Goal: Task Accomplishment & Management: Use online tool/utility

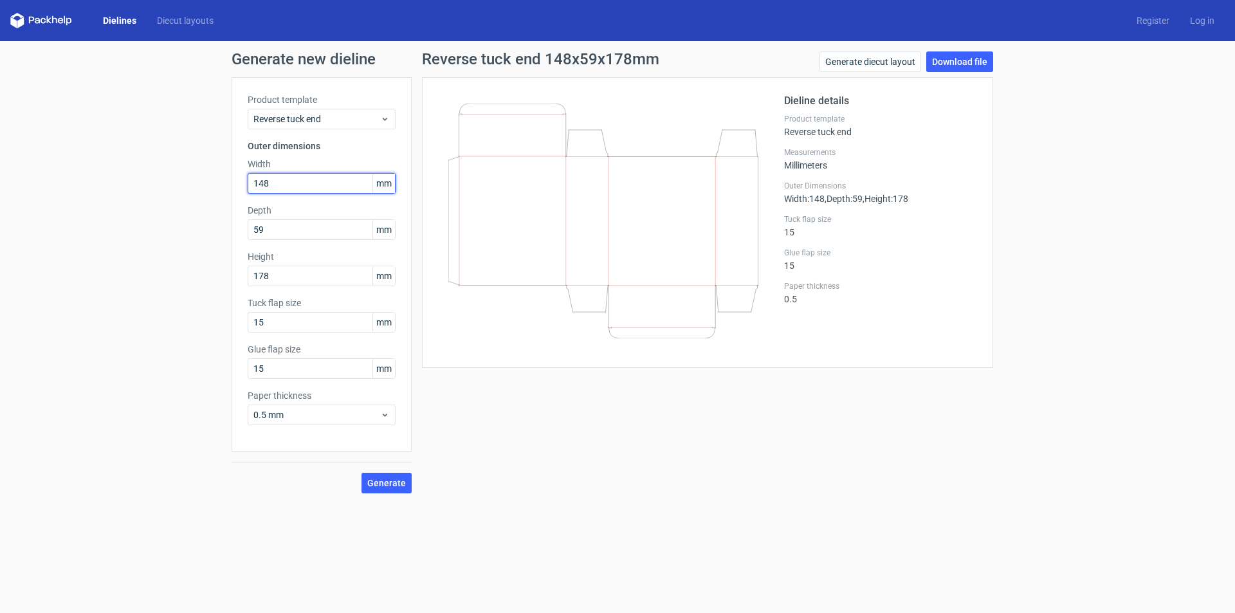
drag, startPoint x: 226, startPoint y: 188, endPoint x: 208, endPoint y: 188, distance: 18.0
click at [208, 188] on div "Generate new dieline Product template Reverse tuck end Outer dimensions Width 1…" at bounding box center [617, 272] width 1235 height 463
type input "155"
drag, startPoint x: 310, startPoint y: 228, endPoint x: 212, endPoint y: 227, distance: 98.4
click at [212, 227] on div "Generate new dieline Product template Reverse tuck end Outer dimensions Width 1…" at bounding box center [617, 272] width 1235 height 463
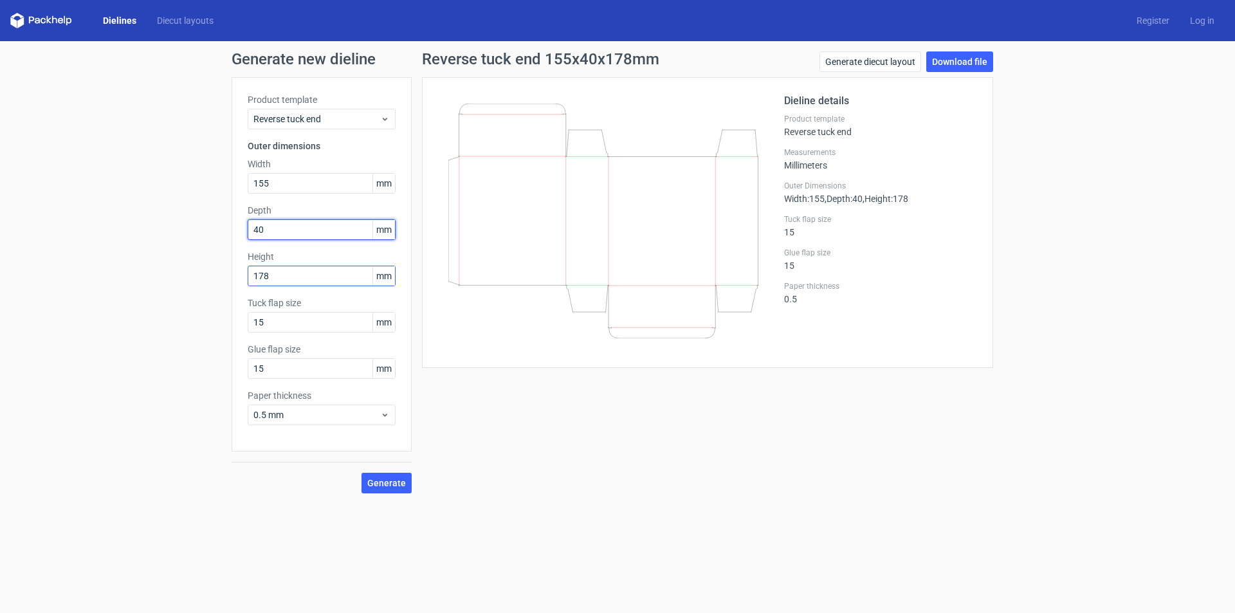
type input "40"
drag, startPoint x: 297, startPoint y: 280, endPoint x: 177, endPoint y: 280, distance: 120.3
click at [177, 280] on div "Generate new dieline Product template Reverse tuck end Outer dimensions Width 1…" at bounding box center [617, 272] width 1235 height 463
type input "60"
click at [301, 311] on div "Tuck flap size 15 mm" at bounding box center [322, 315] width 148 height 36
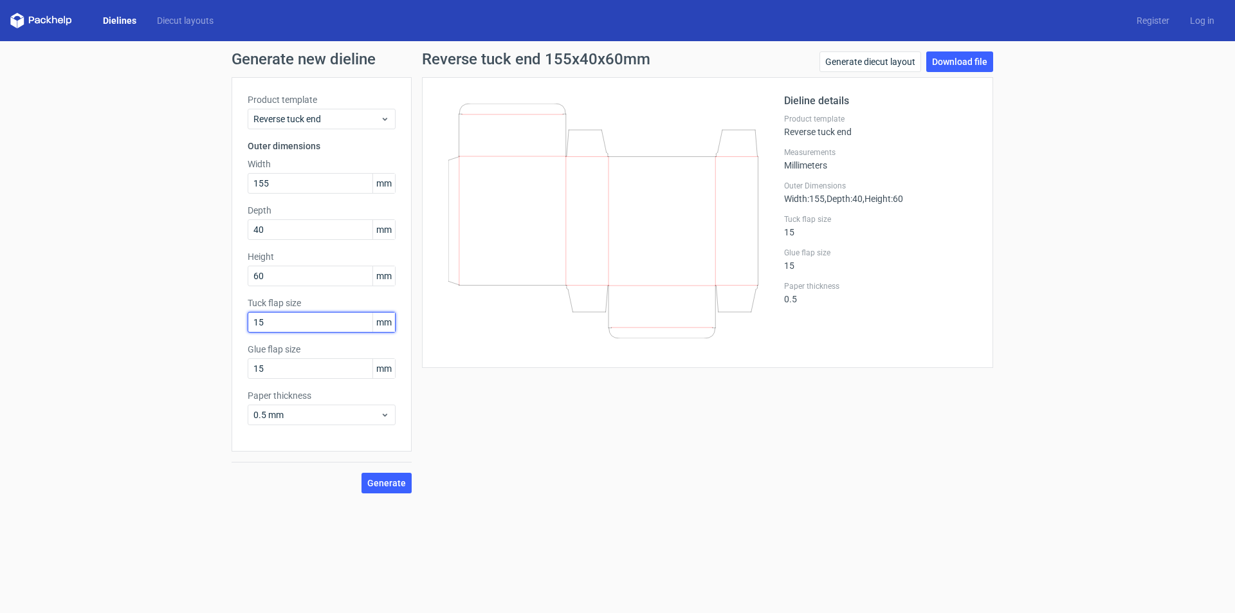
click at [296, 319] on input "15" at bounding box center [322, 322] width 148 height 21
drag, startPoint x: 310, startPoint y: 321, endPoint x: 206, endPoint y: 328, distance: 104.4
click at [206, 328] on div "Generate new dieline Product template Reverse tuck end Outer dimensions Width 1…" at bounding box center [617, 272] width 1235 height 463
type input "20"
click at [311, 362] on input "15" at bounding box center [322, 368] width 148 height 21
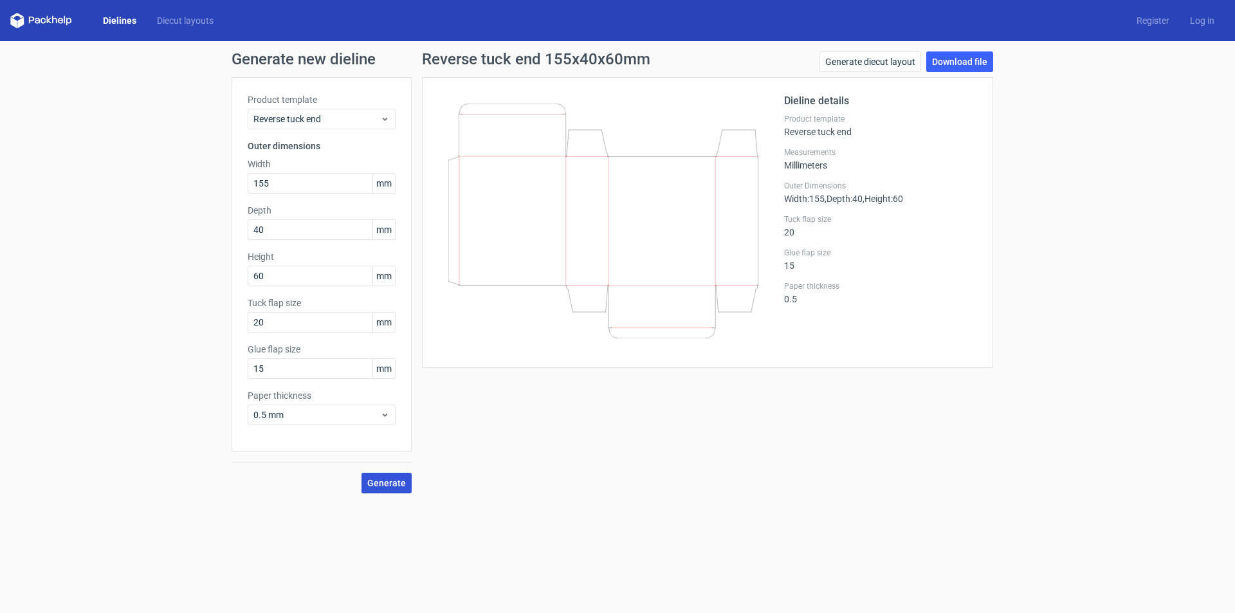
click at [396, 490] on button "Generate" at bounding box center [387, 483] width 50 height 21
click at [958, 57] on link "Download file" at bounding box center [959, 61] width 67 height 21
